Goal: Task Accomplishment & Management: Manage account settings

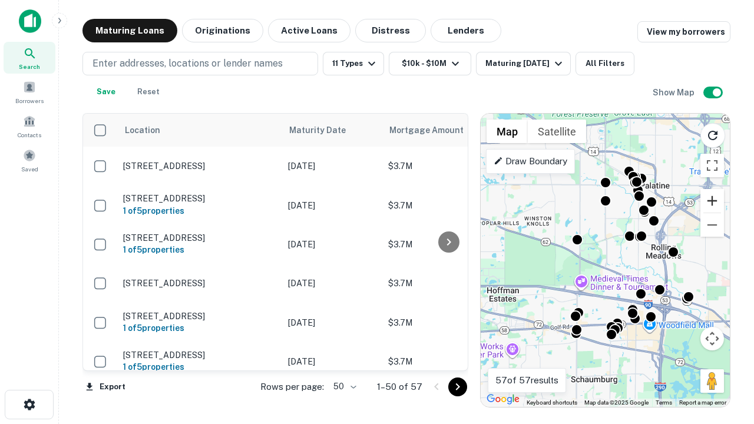
click at [713, 201] on button "Zoom in" at bounding box center [713, 201] width 24 height 24
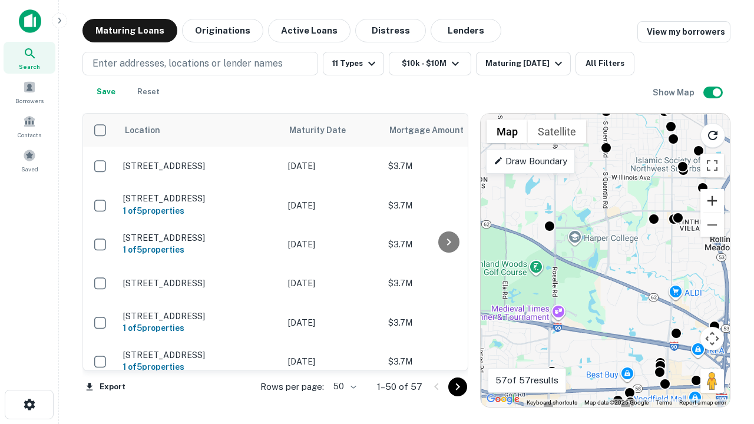
click at [713, 201] on button "Zoom in" at bounding box center [713, 201] width 24 height 24
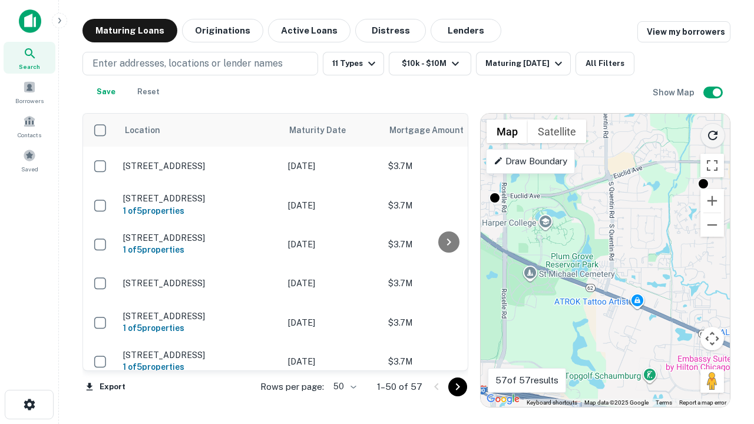
click at [713, 133] on icon "Reload search area" at bounding box center [713, 135] width 14 height 14
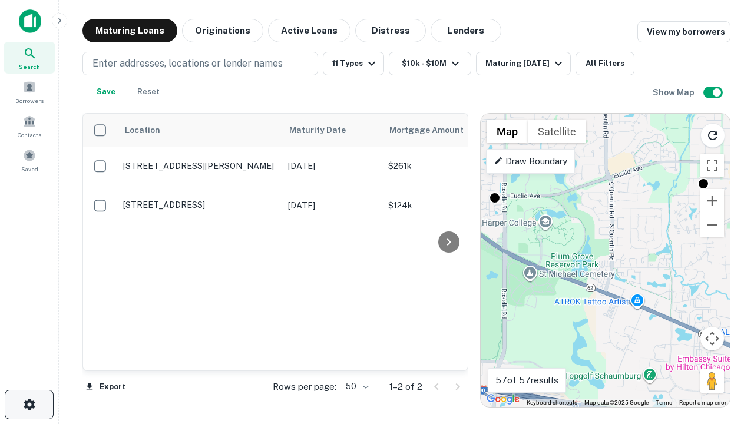
click at [29, 405] on icon "button" at bounding box center [29, 405] width 14 height 14
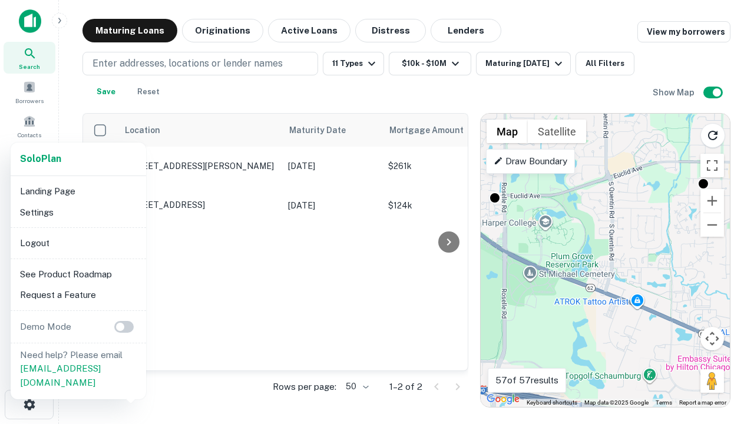
click at [78, 243] on li "Logout" at bounding box center [78, 243] width 126 height 21
